Goal: Navigation & Orientation: Find specific page/section

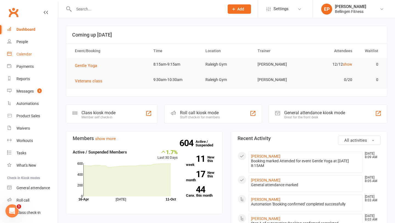
click at [35, 52] on link "Calendar" at bounding box center [32, 54] width 51 height 12
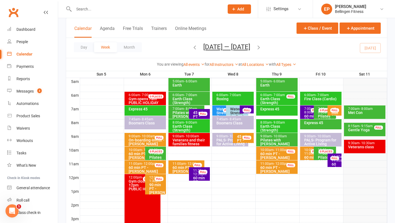
scroll to position [103, 0]
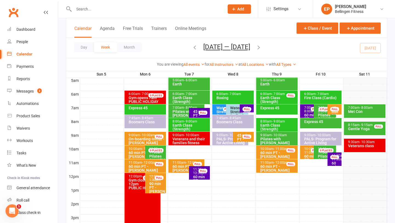
click at [258, 46] on icon "button" at bounding box center [258, 47] width 6 height 6
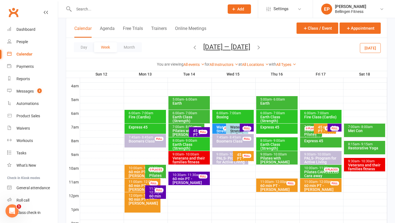
scroll to position [84, 0]
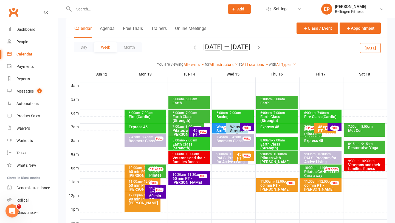
click at [161, 119] on div "6:00am - 7:00am Fire (Cardio)" at bounding box center [144, 115] width 41 height 13
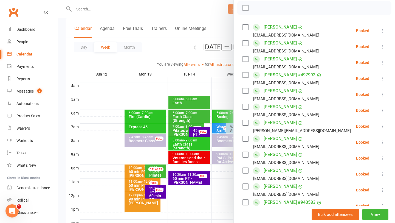
scroll to position [86, 0]
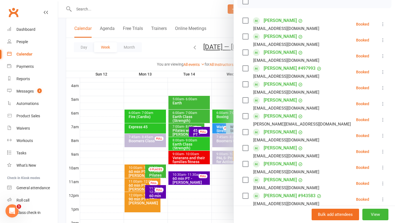
click at [147, 126] on div at bounding box center [226, 111] width 337 height 223
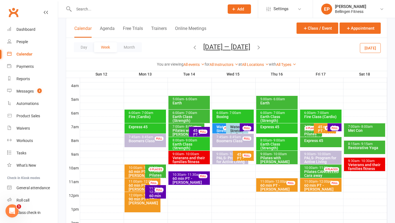
click at [147, 126] on div "Express 45" at bounding box center [146, 127] width 36 height 4
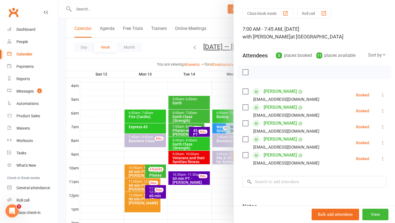
scroll to position [18, 0]
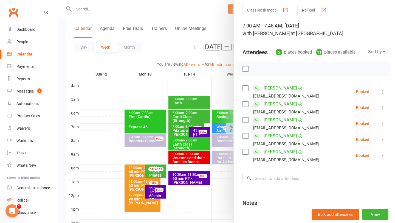
click at [139, 145] on div at bounding box center [226, 111] width 337 height 223
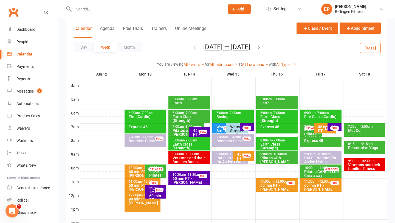
click at [139, 145] on div "7:45am - 8:45am Boomers Class FULL" at bounding box center [144, 139] width 41 height 13
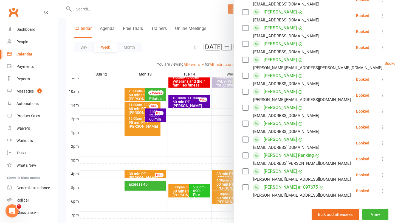
scroll to position [159, 0]
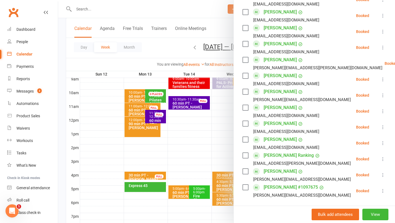
click at [156, 188] on div at bounding box center [226, 111] width 337 height 223
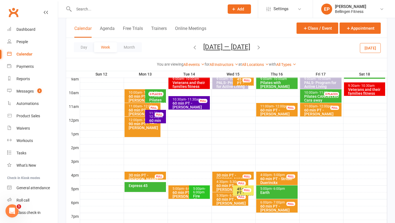
click at [156, 188] on div "Express 45" at bounding box center [144, 187] width 41 height 10
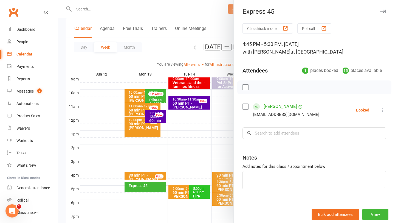
click at [383, 12] on icon "button" at bounding box center [383, 11] width 6 height 3
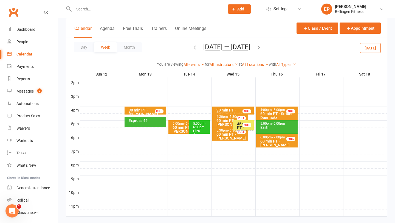
scroll to position [225, 0]
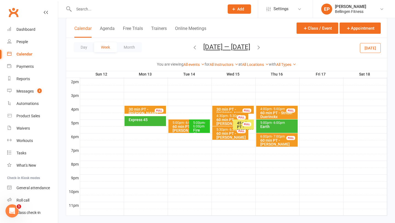
click at [203, 122] on div "5:00pm - 6:00pm" at bounding box center [201, 124] width 16 height 7
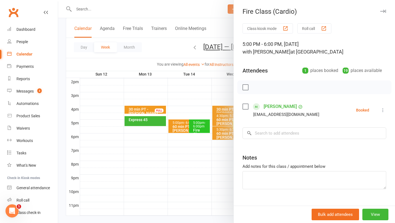
click at [383, 9] on button "button" at bounding box center [382, 11] width 7 height 7
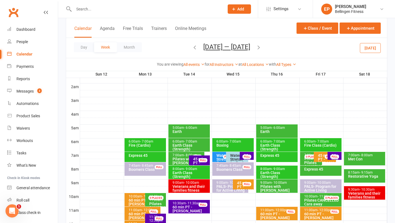
scroll to position [56, 0]
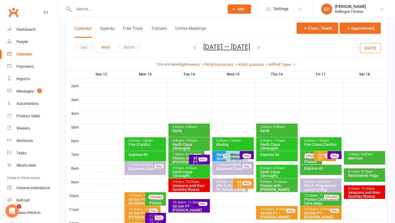
click at [192, 50] on icon "button" at bounding box center [195, 47] width 6 height 6
